Goal: Task Accomplishment & Management: Complete application form

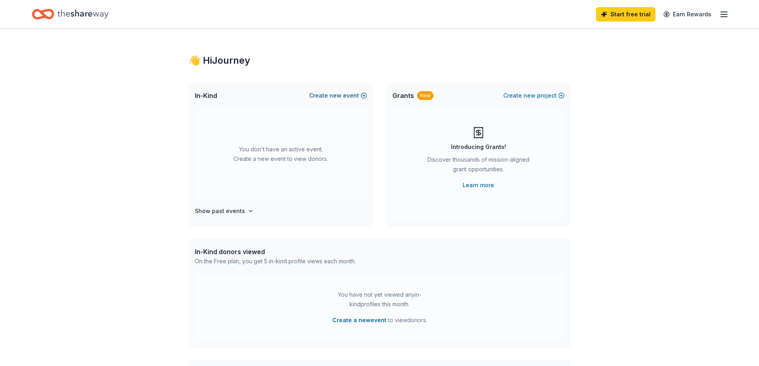
click at [332, 96] on span "new" at bounding box center [335, 96] width 12 height 10
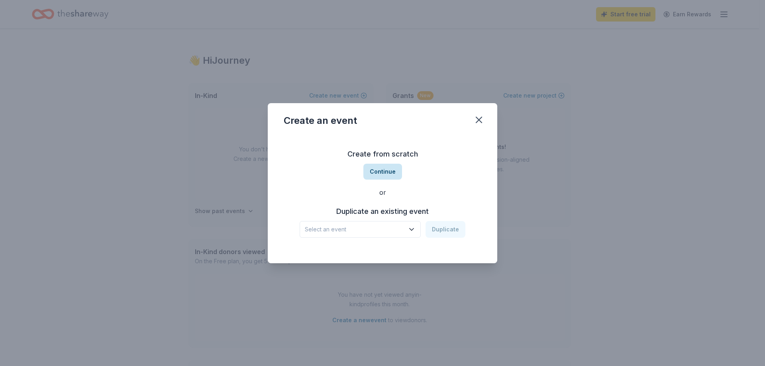
click at [384, 170] on button "Continue" at bounding box center [382, 172] width 39 height 16
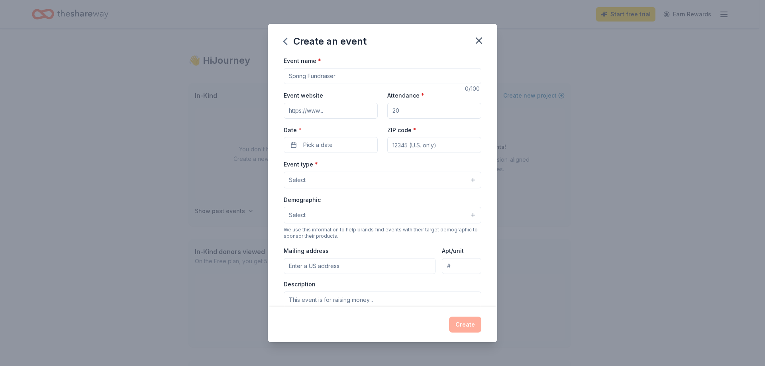
click at [329, 75] on input "Event name *" at bounding box center [382, 76] width 197 height 16
type input "LIMITLESS"
click at [338, 114] on input "Event website" at bounding box center [331, 111] width 94 height 16
type input "www.silentrescue.org"
drag, startPoint x: 414, startPoint y: 113, endPoint x: 372, endPoint y: 116, distance: 41.9
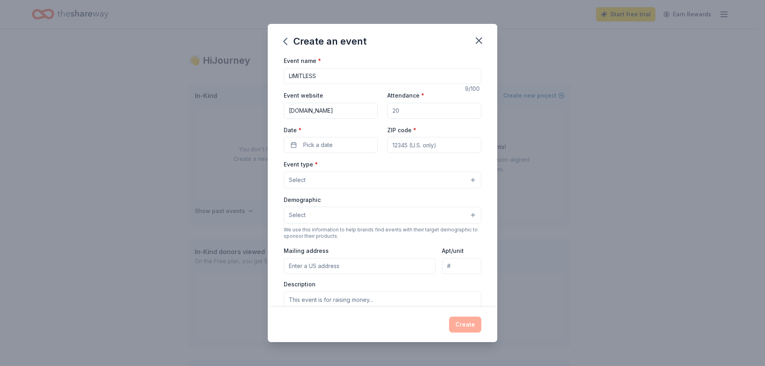
click at [372, 116] on div "Event website www.silentrescue.org Attendance * Date * Pick a date ZIP code *" at bounding box center [382, 121] width 197 height 63
type input "50"
click at [393, 145] on input "ZIP code *" at bounding box center [434, 145] width 94 height 16
type input "77066"
type input "11617 ABLOOM WAY"
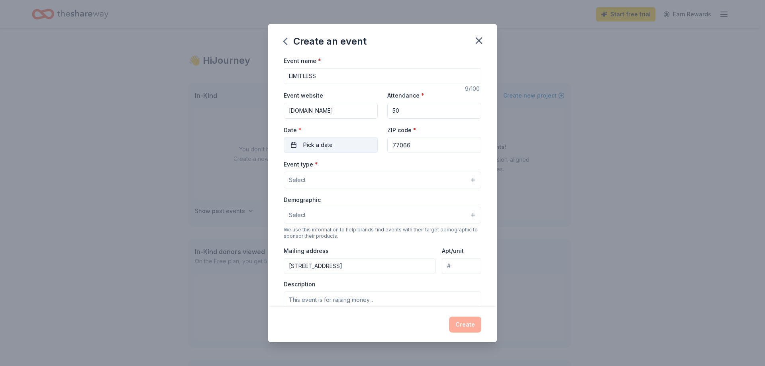
click at [325, 147] on span "Pick a date" at bounding box center [317, 145] width 29 height 10
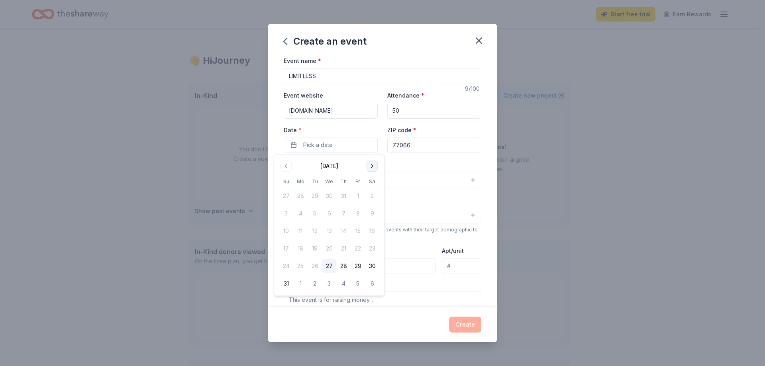
click at [375, 166] on button "Go to next month" at bounding box center [371, 165] width 11 height 11
click at [372, 250] on button "27" at bounding box center [372, 248] width 14 height 14
click at [410, 44] on div "Create an event" at bounding box center [382, 40] width 229 height 32
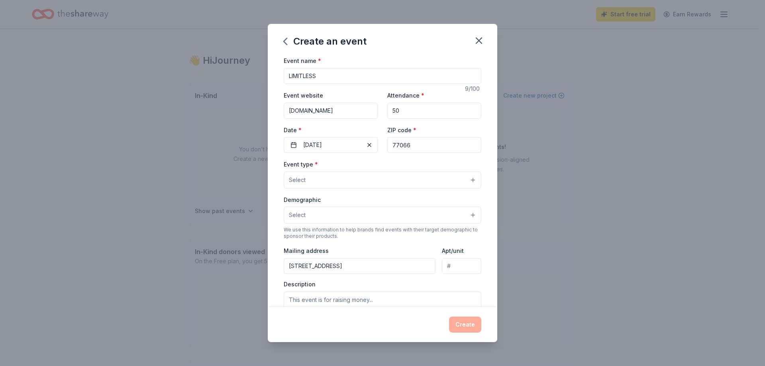
click at [343, 183] on button "Select" at bounding box center [382, 180] width 197 height 17
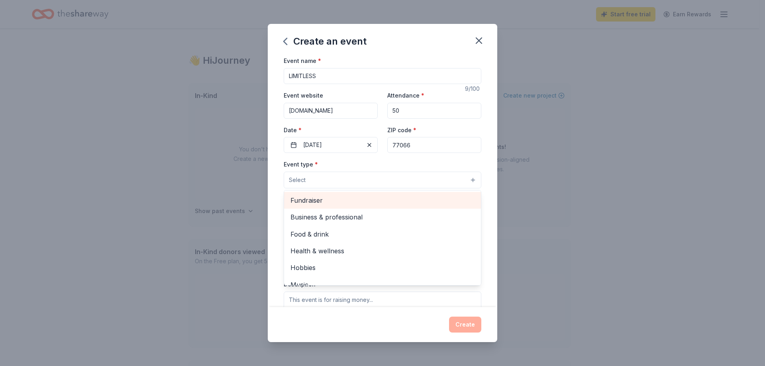
click at [340, 200] on span "Fundraiser" at bounding box center [382, 200] width 184 height 10
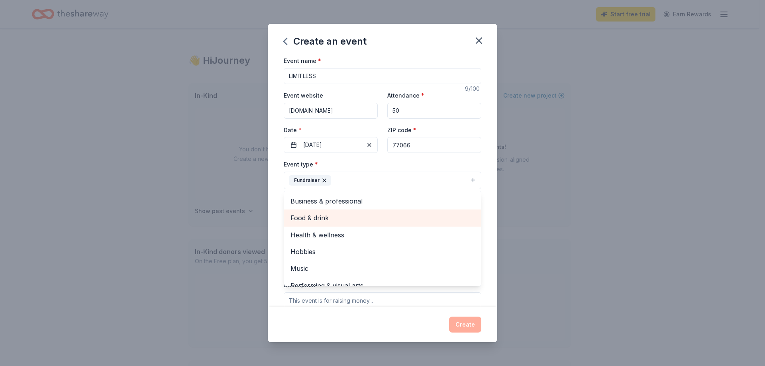
click at [350, 223] on span "Food & drink" at bounding box center [382, 218] width 184 height 10
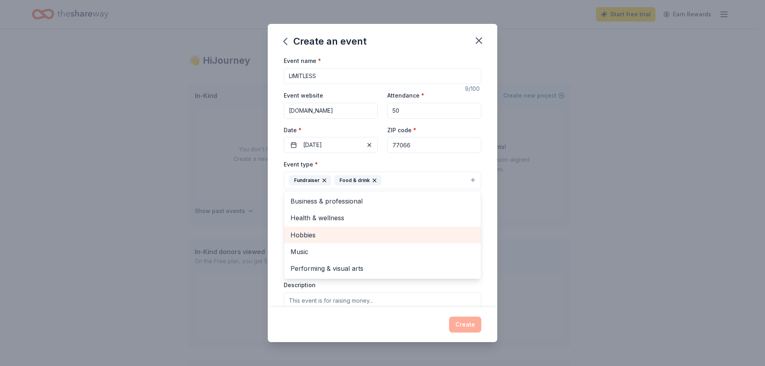
click at [345, 238] on span "Hobbies" at bounding box center [382, 235] width 184 height 10
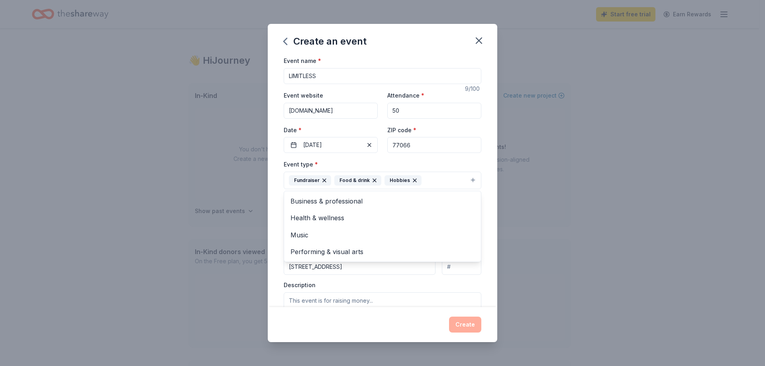
click at [362, 53] on div "Create an event Event name * LIMITLESS 9 /100 Event website www.silentrescue.or…" at bounding box center [382, 183] width 229 height 318
click at [350, 219] on button "Select" at bounding box center [382, 215] width 197 height 17
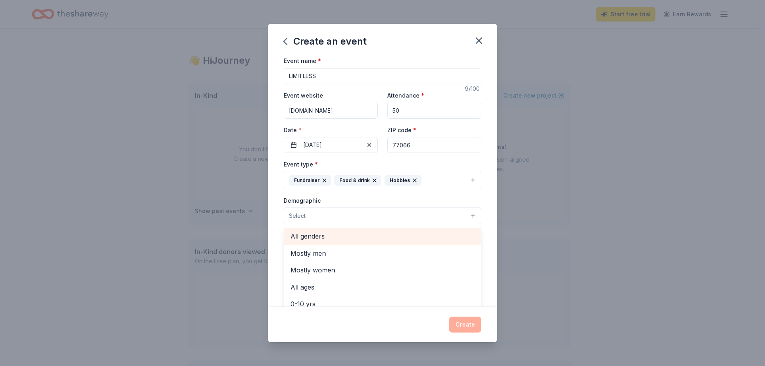
click at [344, 240] on span "All genders" at bounding box center [382, 236] width 184 height 10
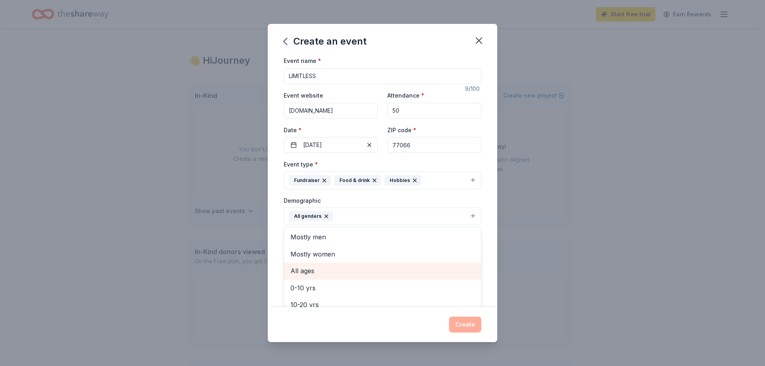
click at [342, 270] on span "All ages" at bounding box center [382, 271] width 184 height 10
click at [359, 45] on div "Create an event Event name * LIMITLESS 9 /100 Event website www.silentrescue.or…" at bounding box center [382, 183] width 229 height 318
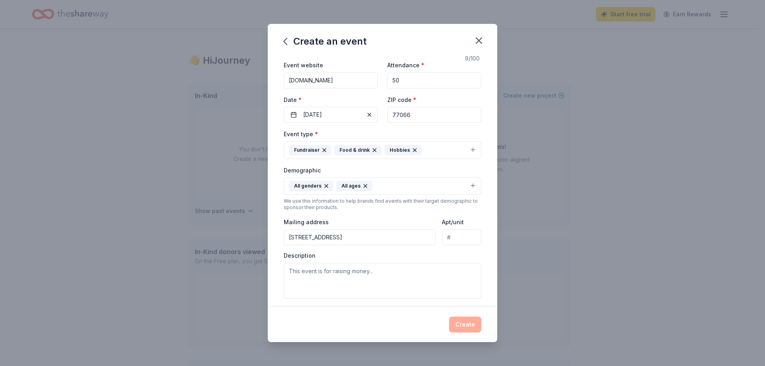
scroll to position [80, 0]
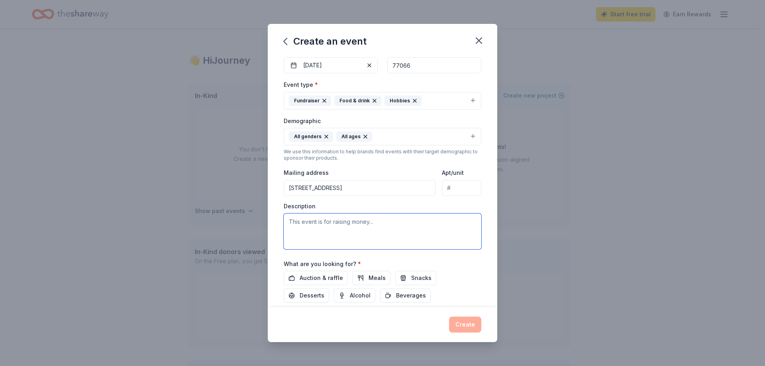
click at [339, 228] on textarea at bounding box center [382, 231] width 197 height 36
paste textarea "Limitless Hope—an evening of generosity, healing, and legacy. This fundraiser i…"
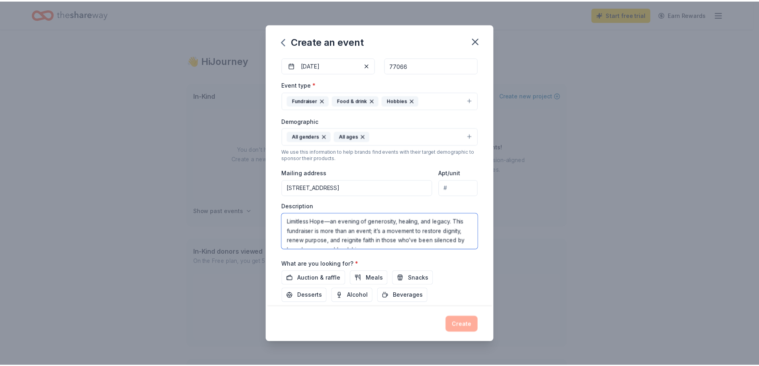
scroll to position [24, 0]
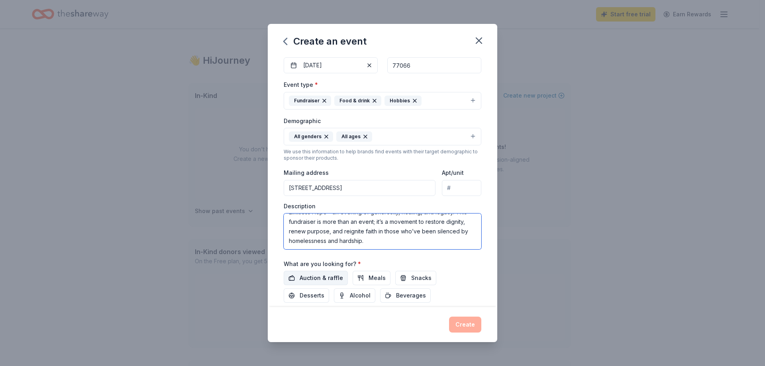
type textarea "Limitless Hope—an evening of generosity, healing, and legacy. This fundraiser i…"
click at [309, 280] on span "Auction & raffle" at bounding box center [320, 278] width 43 height 10
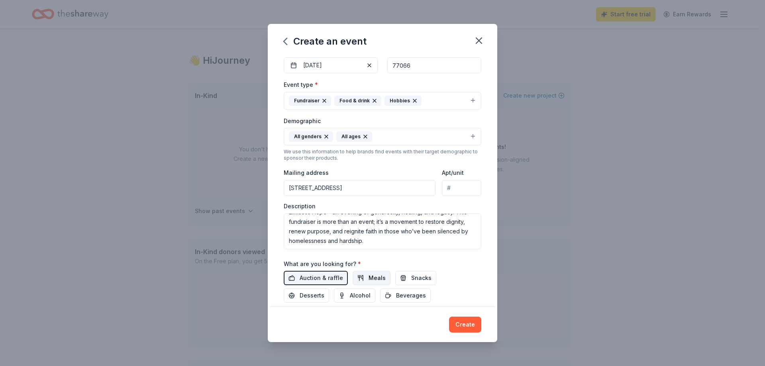
click at [376, 280] on span "Meals" at bounding box center [376, 278] width 17 height 10
click at [418, 282] on span "Snacks" at bounding box center [421, 278] width 20 height 10
click at [362, 298] on span "Alcohol" at bounding box center [360, 296] width 21 height 10
click at [406, 300] on span "Beverages" at bounding box center [411, 296] width 30 height 10
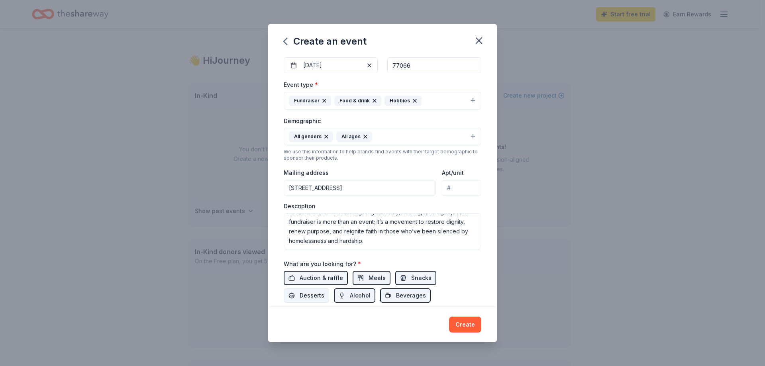
click at [301, 297] on span "Desserts" at bounding box center [311, 296] width 25 height 10
click at [459, 324] on button "Create" at bounding box center [465, 325] width 32 height 16
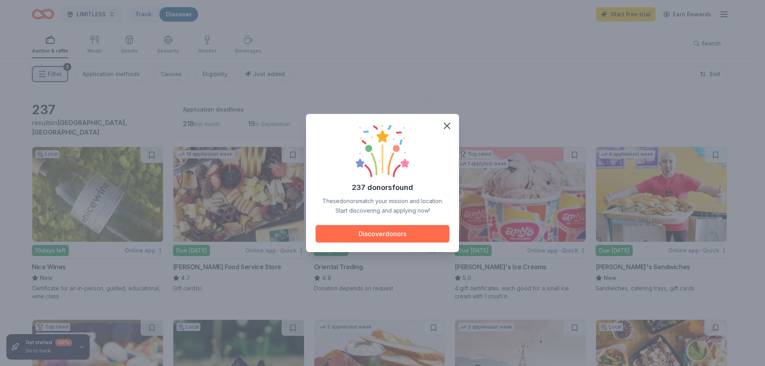
click at [390, 232] on button "Discover donors" at bounding box center [382, 234] width 134 height 18
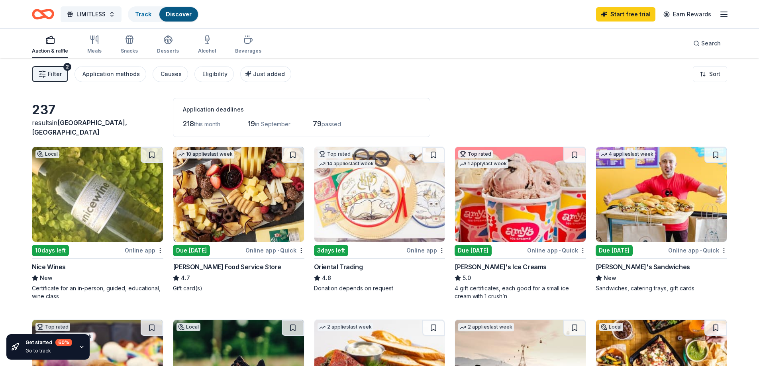
click at [141, 251] on div "Online app" at bounding box center [144, 250] width 39 height 10
click at [204, 249] on div "Due [DATE]" at bounding box center [191, 250] width 37 height 11
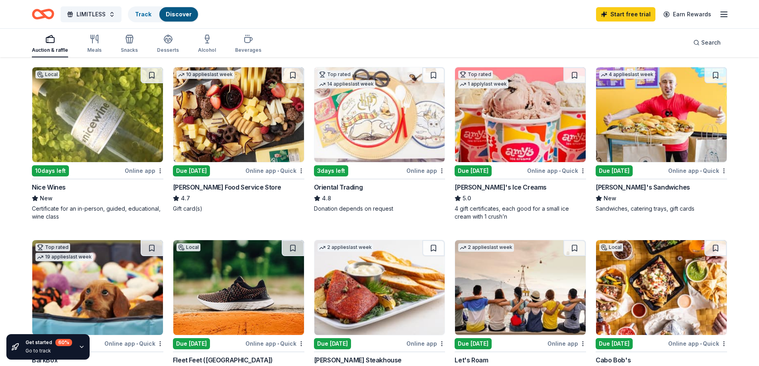
scroll to position [40, 0]
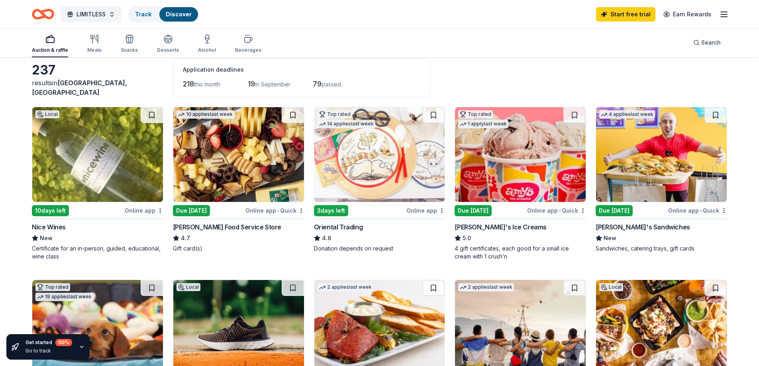
click at [695, 211] on div "Online app • Quick" at bounding box center [697, 210] width 59 height 10
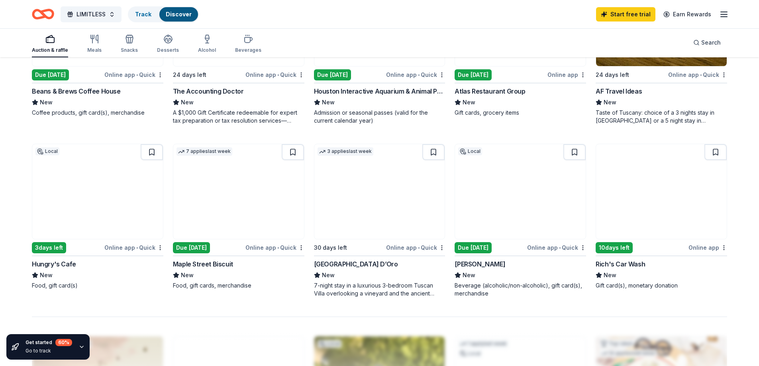
scroll to position [518, 0]
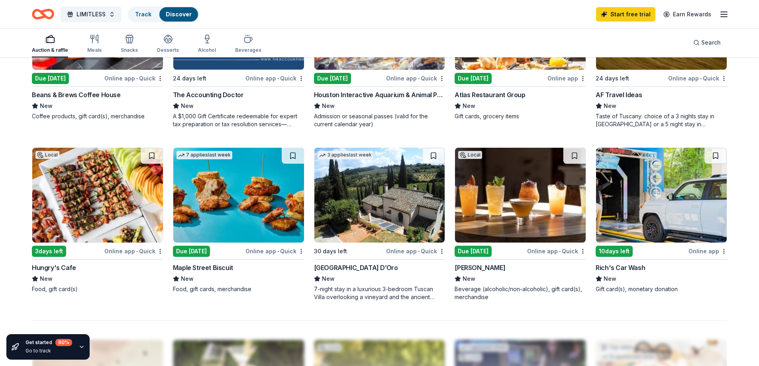
click at [555, 252] on div "Online app • Quick" at bounding box center [556, 251] width 59 height 10
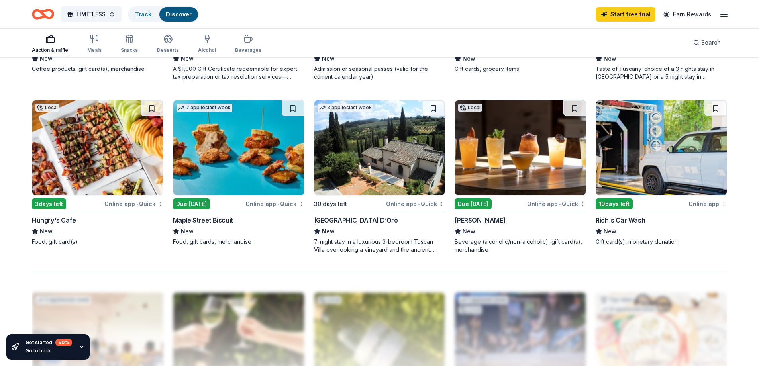
scroll to position [552, 0]
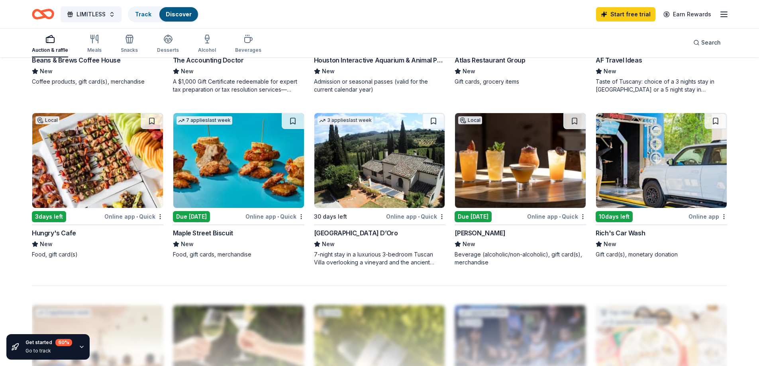
click at [127, 216] on div "Online app • Quick" at bounding box center [133, 216] width 59 height 10
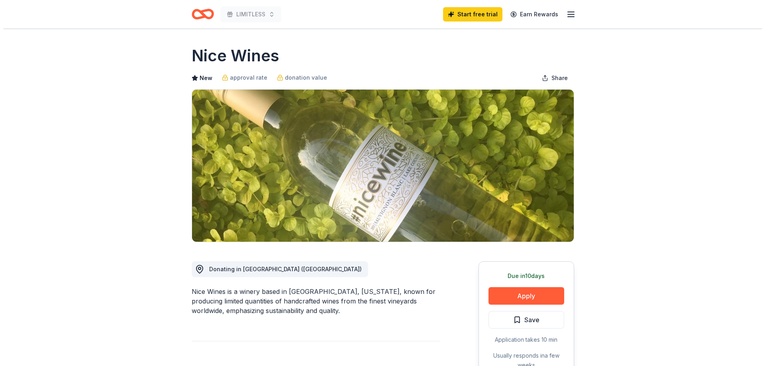
scroll to position [119, 0]
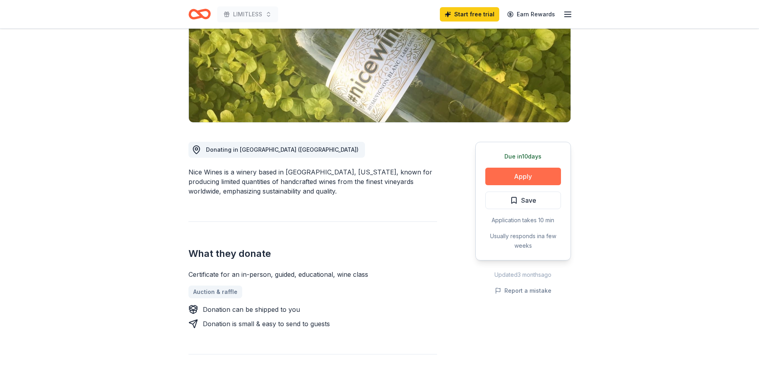
click at [540, 176] on button "Apply" at bounding box center [523, 177] width 76 height 18
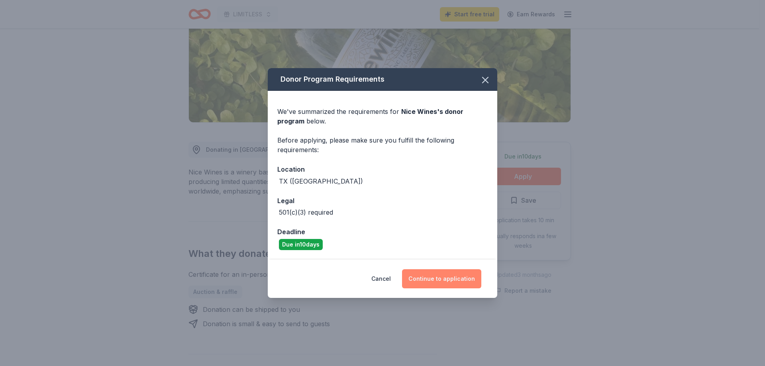
click at [445, 281] on button "Continue to application" at bounding box center [441, 278] width 79 height 19
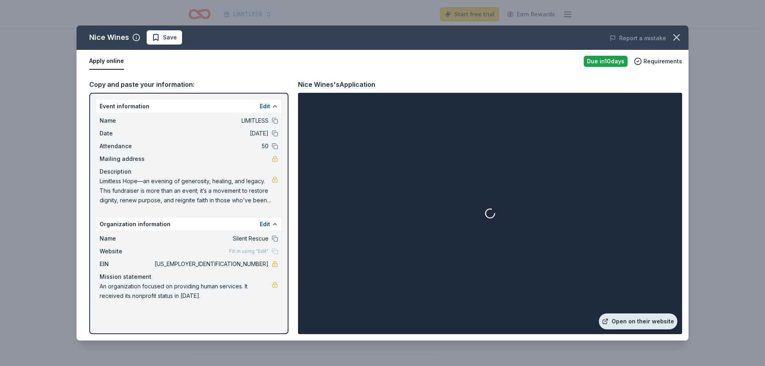
click at [658, 321] on link "Open on their website" at bounding box center [637, 321] width 78 height 16
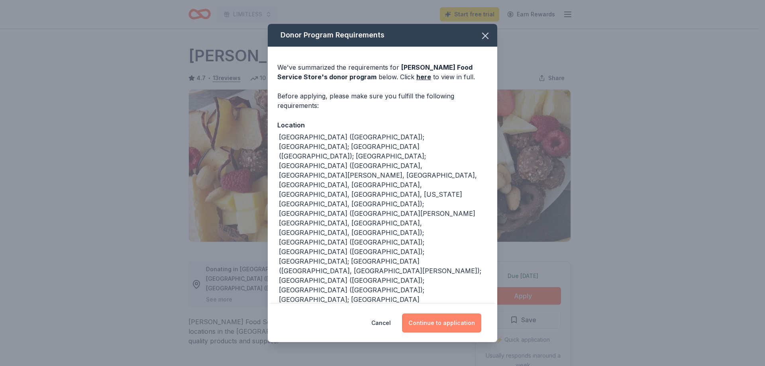
click at [446, 323] on button "Continue to application" at bounding box center [441, 322] width 79 height 19
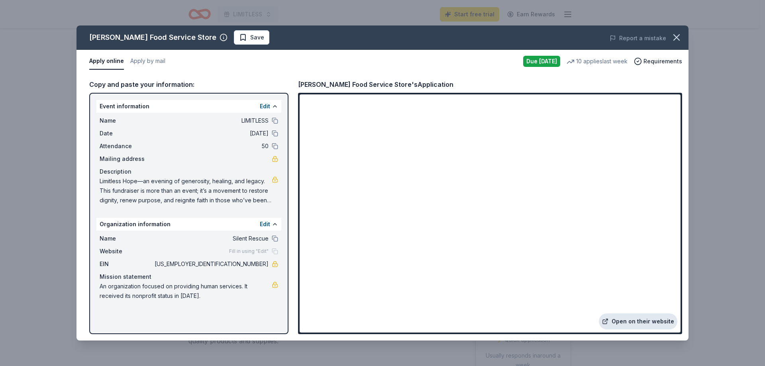
click at [629, 323] on link "Open on their website" at bounding box center [637, 321] width 78 height 16
click at [676, 36] on icon "button" at bounding box center [676, 37] width 11 height 11
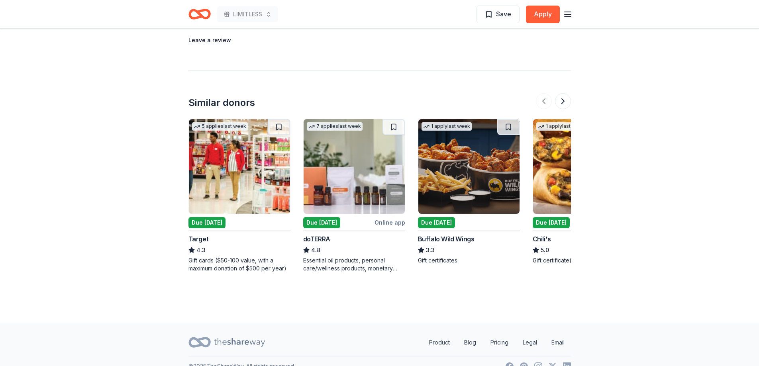
scroll to position [1030, 0]
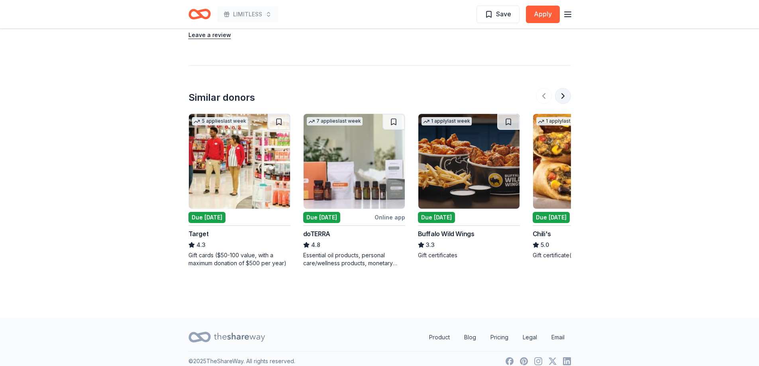
click at [563, 88] on button at bounding box center [563, 96] width 16 height 16
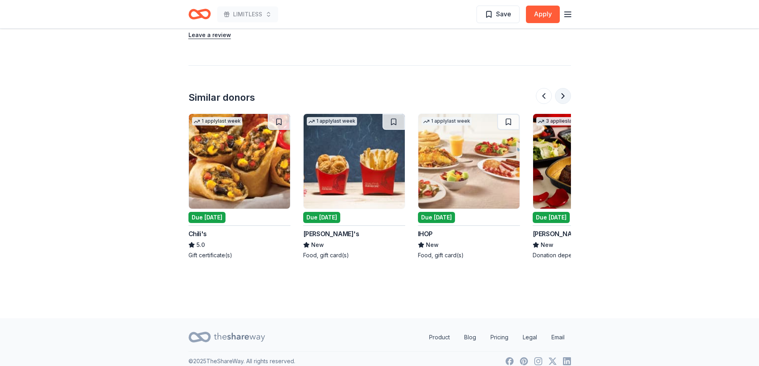
click at [563, 88] on button at bounding box center [563, 96] width 16 height 16
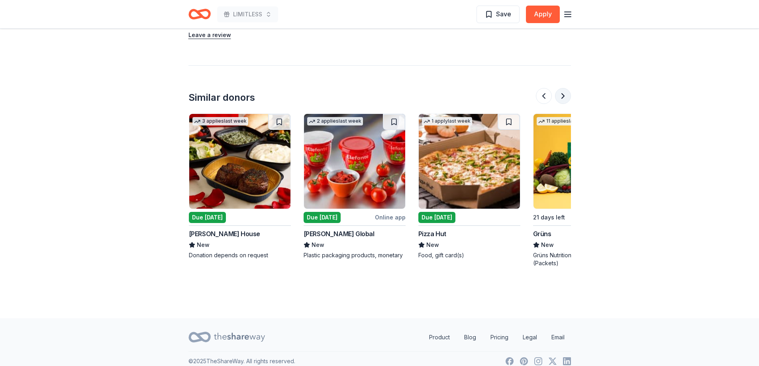
scroll to position [0, 688]
click at [563, 88] on button at bounding box center [563, 96] width 16 height 16
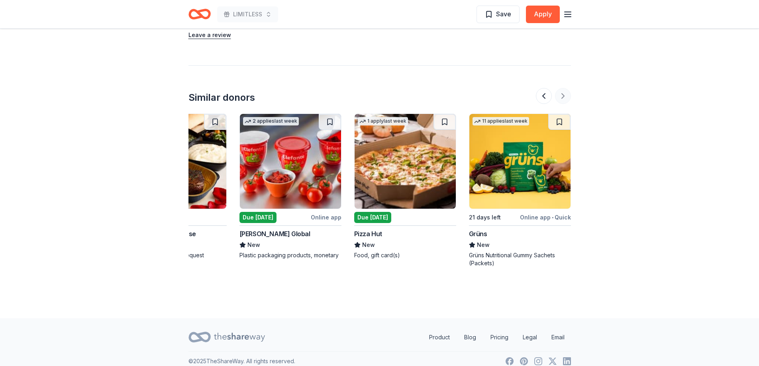
click at [563, 88] on div at bounding box center [553, 96] width 35 height 16
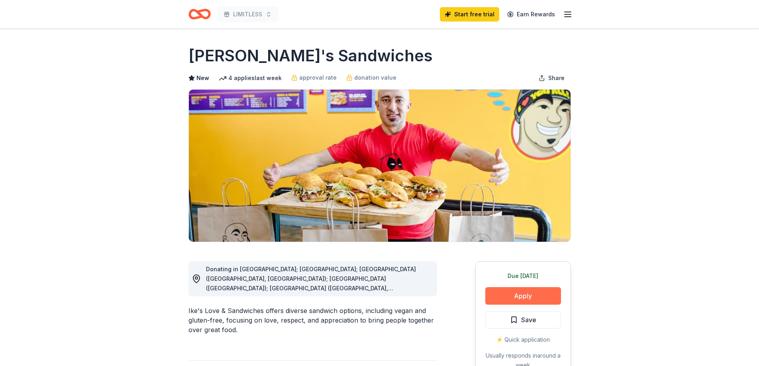
click at [519, 296] on button "Apply" at bounding box center [523, 296] width 76 height 18
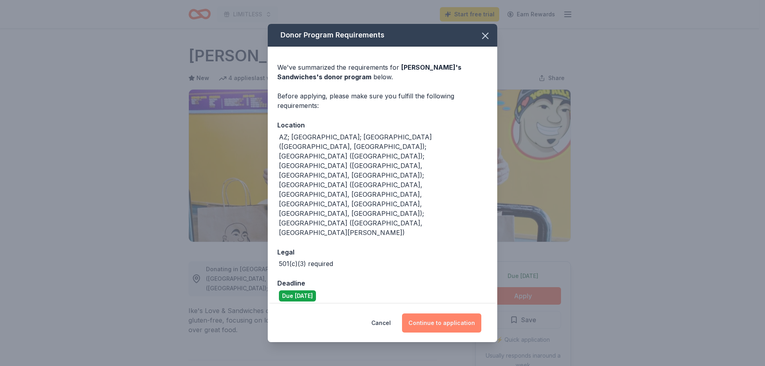
click at [449, 313] on button "Continue to application" at bounding box center [441, 322] width 79 height 19
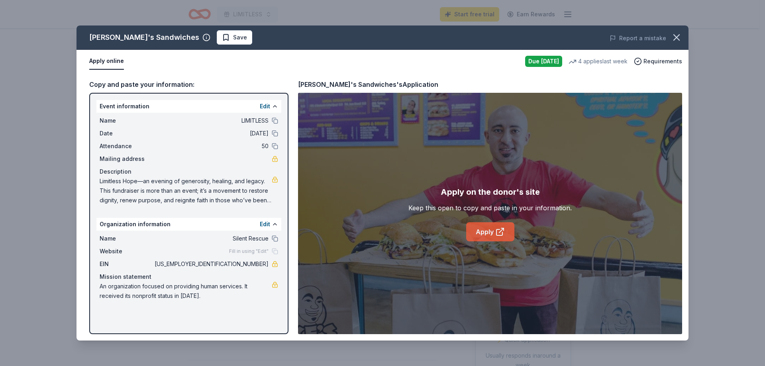
click at [485, 231] on link "Apply" at bounding box center [490, 231] width 48 height 19
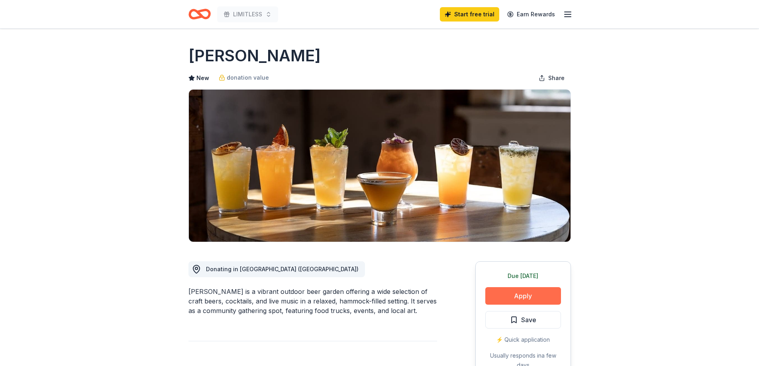
click at [518, 297] on button "Apply" at bounding box center [523, 296] width 76 height 18
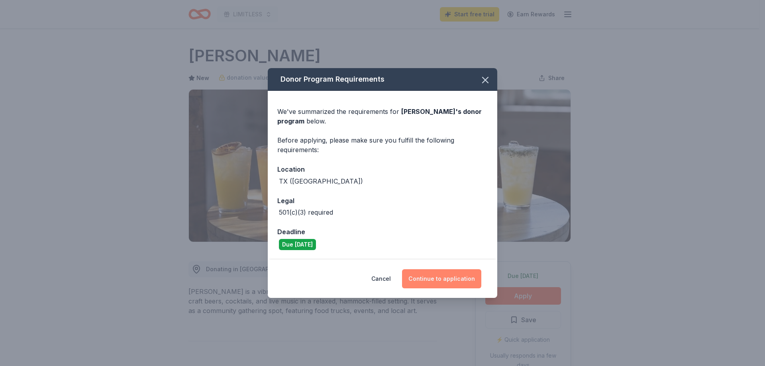
click at [439, 281] on button "Continue to application" at bounding box center [441, 278] width 79 height 19
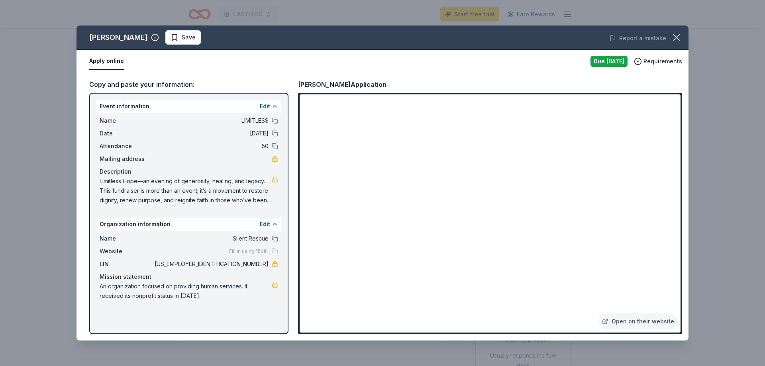
click at [336, 8] on div "Axelrad Save Report a mistake Apply online Due tomorrow Requirements Copy and p…" at bounding box center [382, 183] width 765 height 366
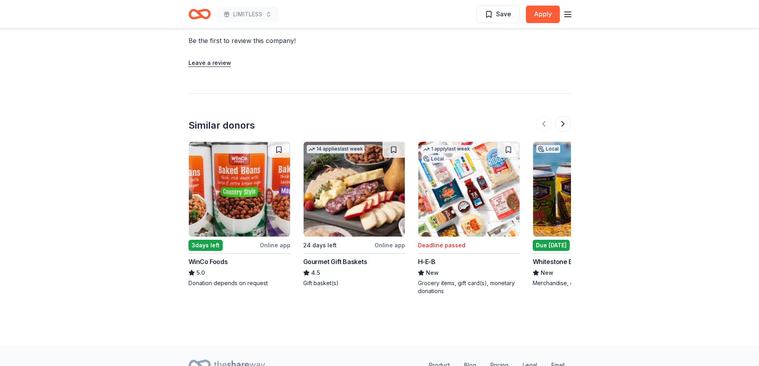
scroll to position [794, 0]
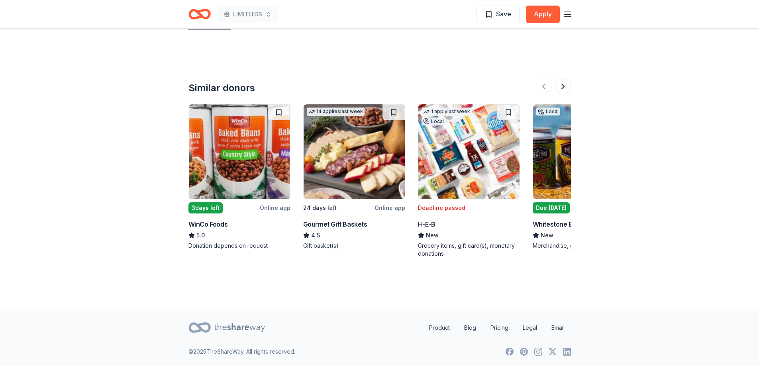
click at [340, 226] on div "Gourmet Gift Baskets" at bounding box center [335, 224] width 64 height 10
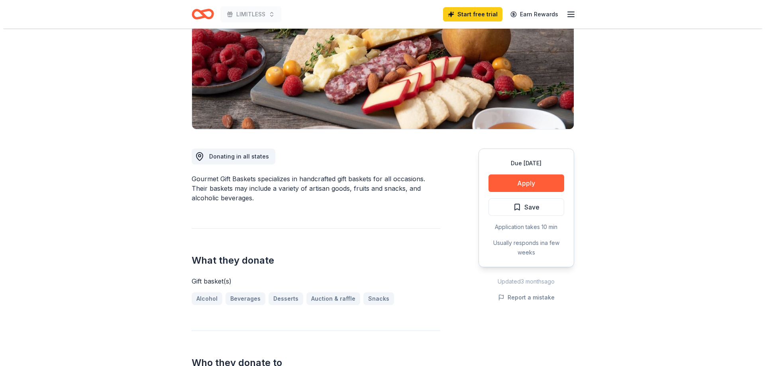
scroll to position [119, 0]
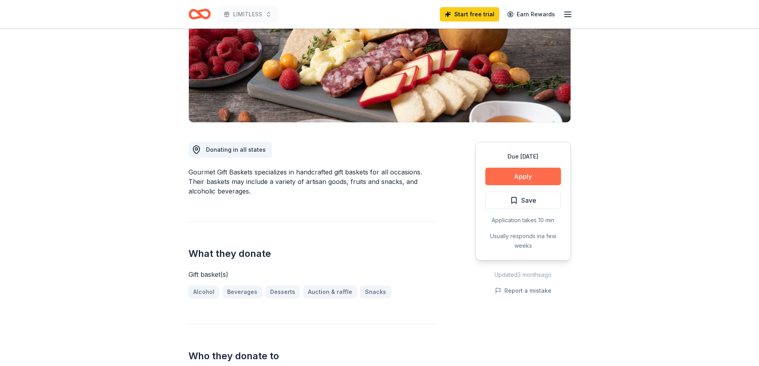
click at [528, 180] on button "Apply" at bounding box center [523, 177] width 76 height 18
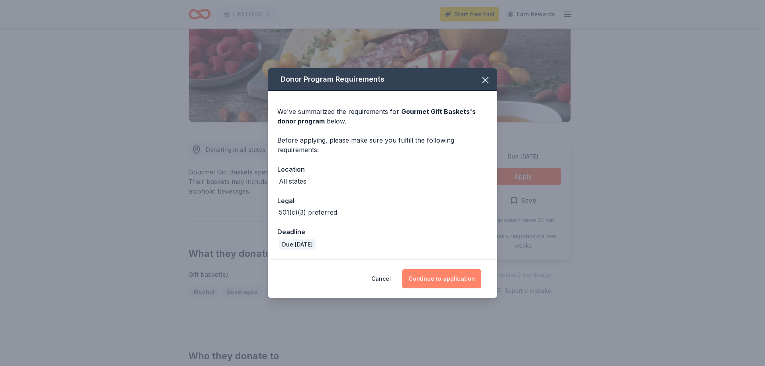
click at [432, 278] on button "Continue to application" at bounding box center [441, 278] width 79 height 19
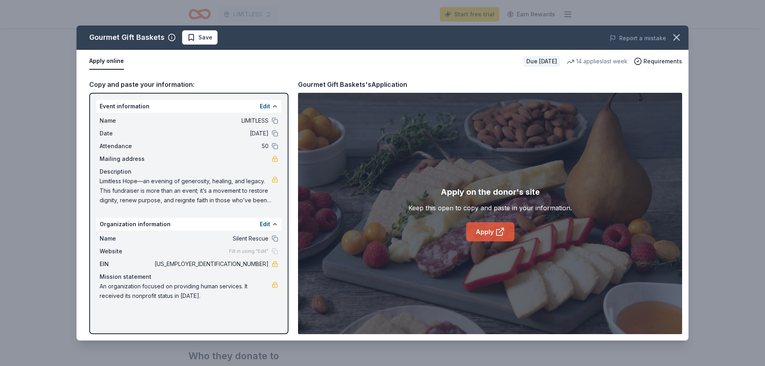
click at [485, 232] on link "Apply" at bounding box center [490, 231] width 48 height 19
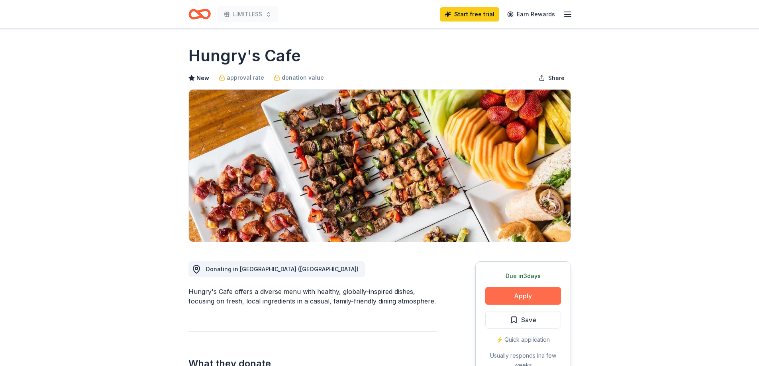
click at [526, 293] on button "Apply" at bounding box center [523, 296] width 76 height 18
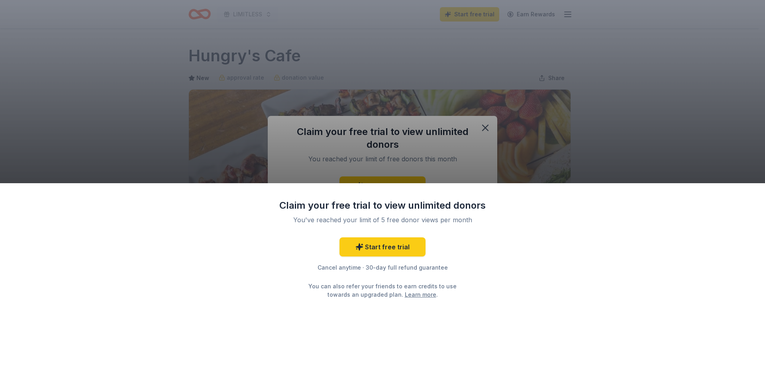
click at [423, 66] on div "Claim your free trial to view unlimited donors You've reached your limit of 5 f…" at bounding box center [382, 183] width 765 height 366
